Goal: Task Accomplishment & Management: Manage account settings

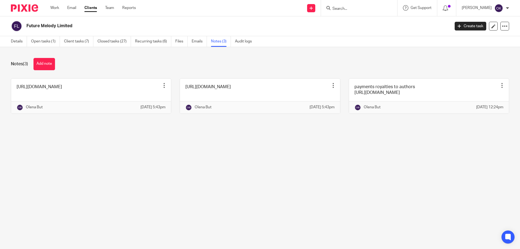
click at [31, 8] on img at bounding box center [24, 7] width 27 height 7
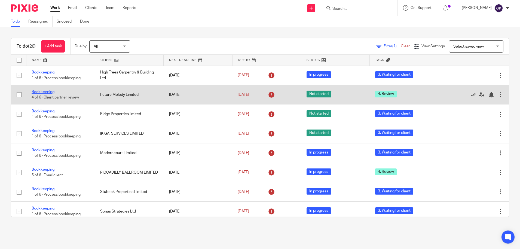
click at [38, 91] on link "Bookkeeping" at bounding box center [43, 92] width 23 height 4
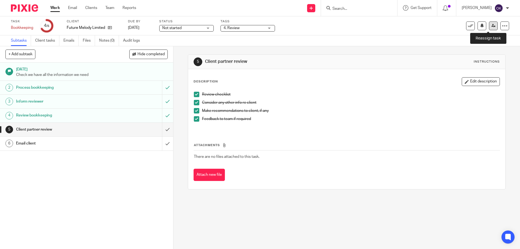
click at [492, 25] on icon at bounding box center [494, 26] width 4 height 4
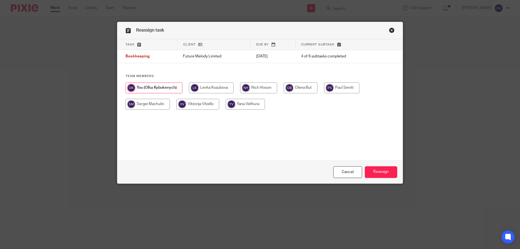
click at [270, 90] on input "radio" at bounding box center [258, 88] width 37 height 11
radio input "true"
click at [389, 171] on input "Reassign" at bounding box center [381, 172] width 32 height 12
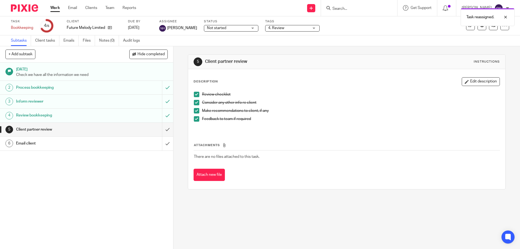
click at [32, 8] on img at bounding box center [24, 7] width 27 height 7
